Goal: Task Accomplishment & Management: Manage account settings

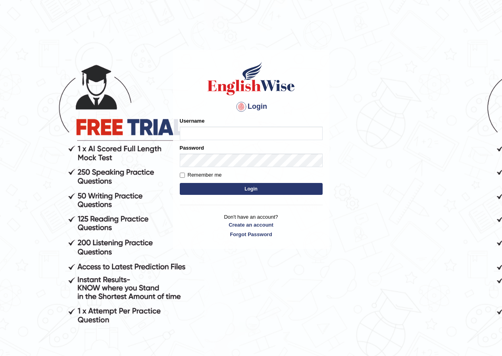
click at [234, 133] on input "Username" at bounding box center [251, 133] width 143 height 13
type input "kumar_parramatta"
click at [233, 187] on button "Login" at bounding box center [251, 189] width 143 height 12
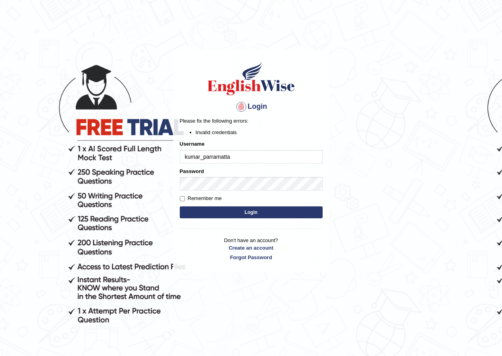
click at [227, 157] on input "kumar_parramatta" at bounding box center [251, 156] width 143 height 13
click at [211, 156] on input "kumar_parramatta" at bounding box center [251, 156] width 143 height 13
type input "kumar_paramatta"
click at [239, 208] on button "Login" at bounding box center [251, 212] width 143 height 12
click at [203, 159] on input "kumar_paramatta" at bounding box center [251, 156] width 143 height 13
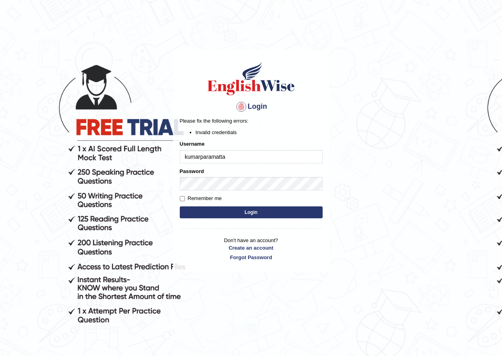
type input "kumar_paramatta"
click at [242, 209] on button "Login" at bounding box center [251, 212] width 143 height 12
click at [223, 156] on input "kumar_paramatta" at bounding box center [251, 156] width 143 height 13
click at [223, 154] on input "kumar_paramatta" at bounding box center [251, 156] width 143 height 13
click at [209, 156] on input "kumar_paramata" at bounding box center [251, 156] width 143 height 13
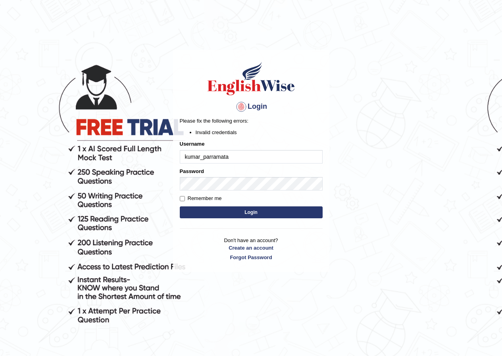
type input "kumar_parramata"
click at [246, 208] on button "Login" at bounding box center [251, 212] width 143 height 12
